Goal: Go to known website: Go to known website

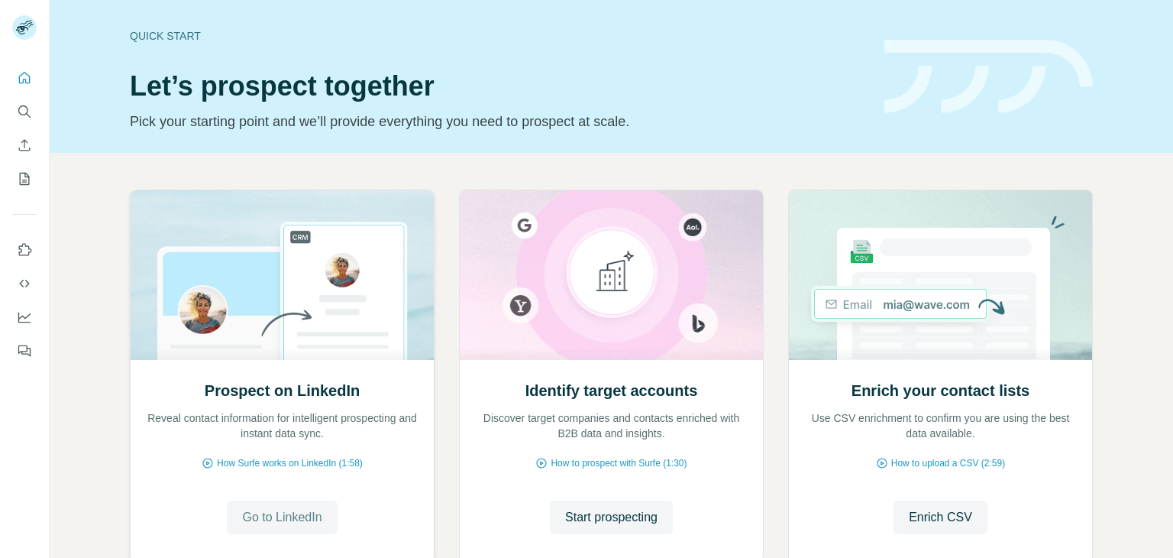
click at [262, 511] on span "Go to LinkedIn" at bounding box center [281, 517] width 79 height 18
click at [268, 516] on span "Go to LinkedIn" at bounding box center [281, 517] width 79 height 18
